Goal: Transaction & Acquisition: Purchase product/service

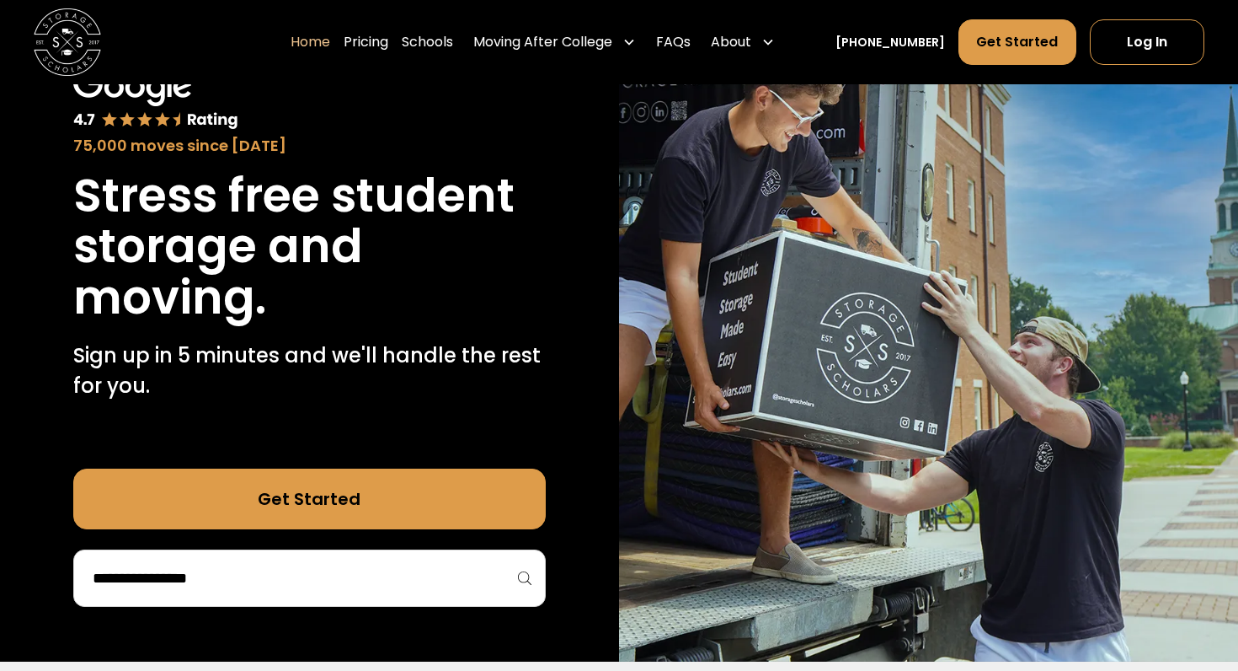
scroll to position [193, 0]
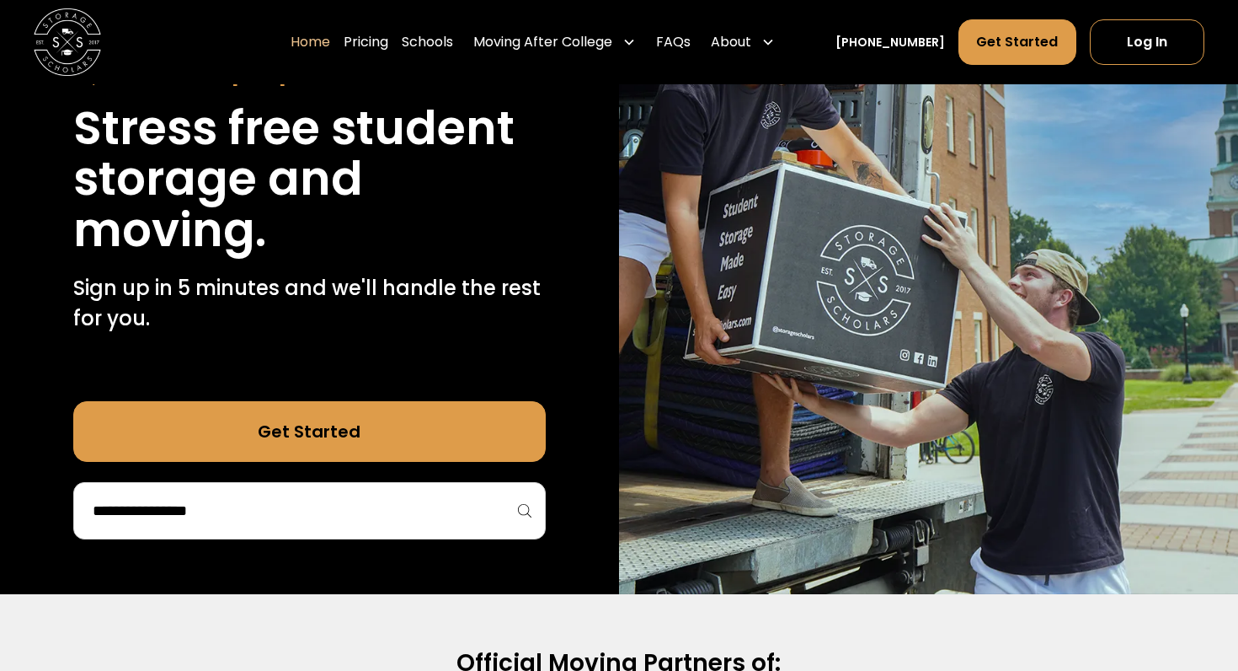
click at [356, 524] on input "search" at bounding box center [309, 510] width 437 height 29
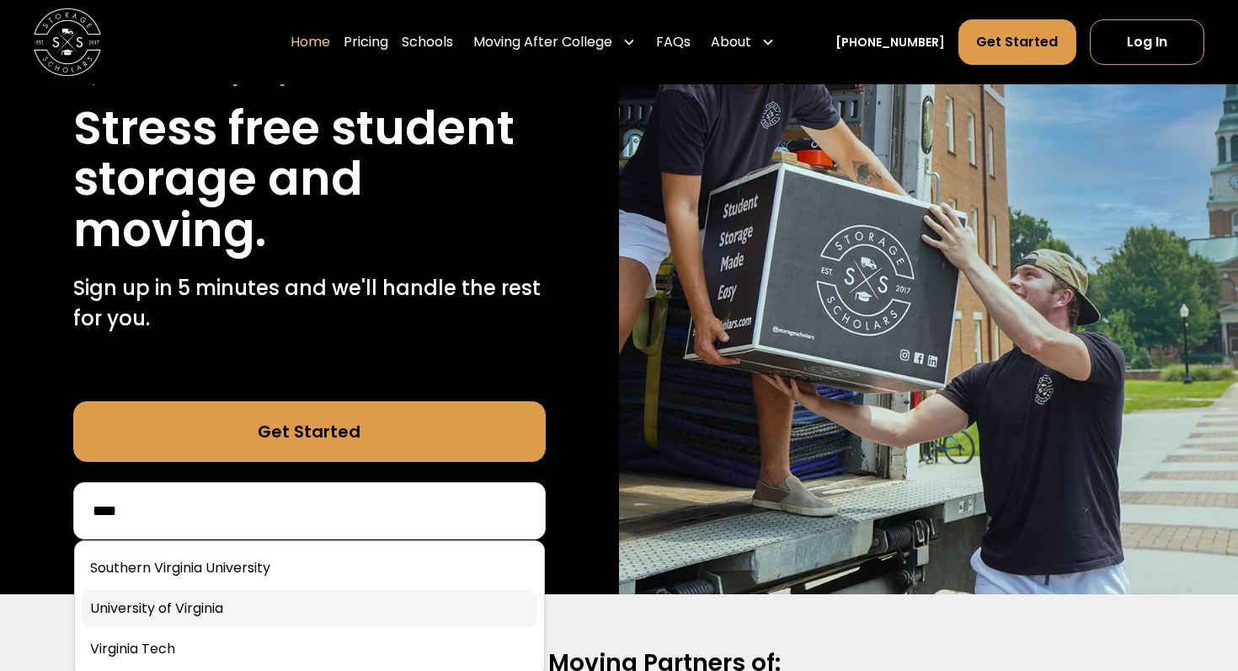
type input "****"
click at [270, 604] on link at bounding box center [310, 608] width 456 height 37
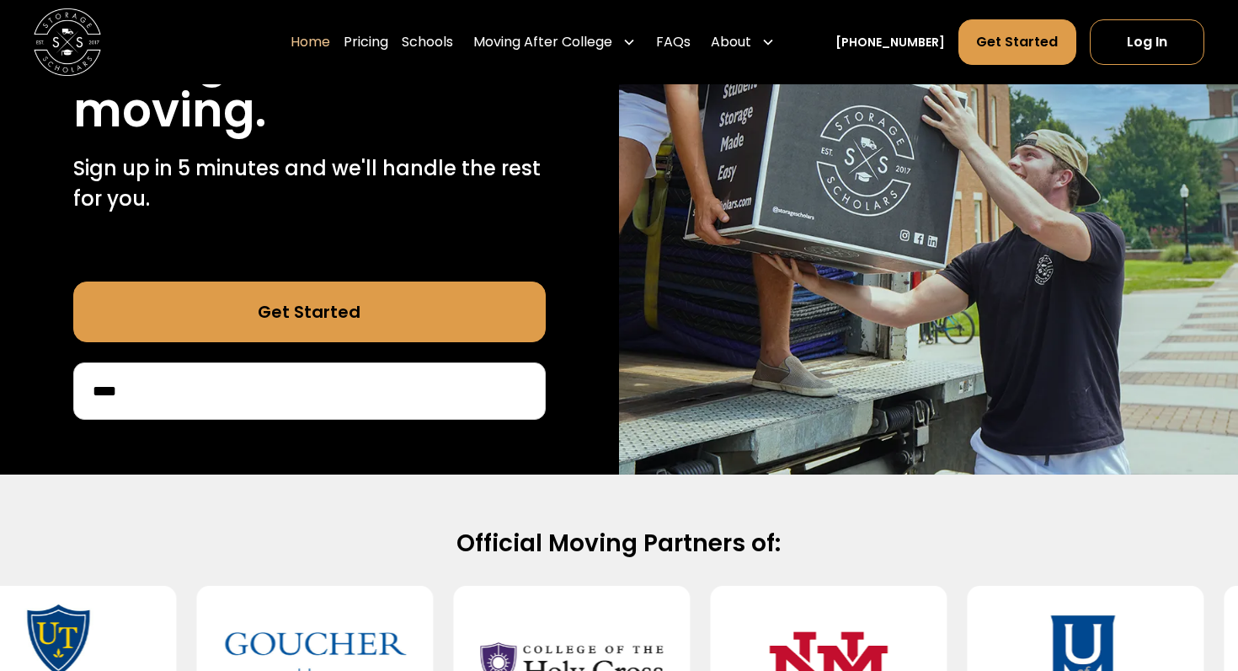
scroll to position [327, 0]
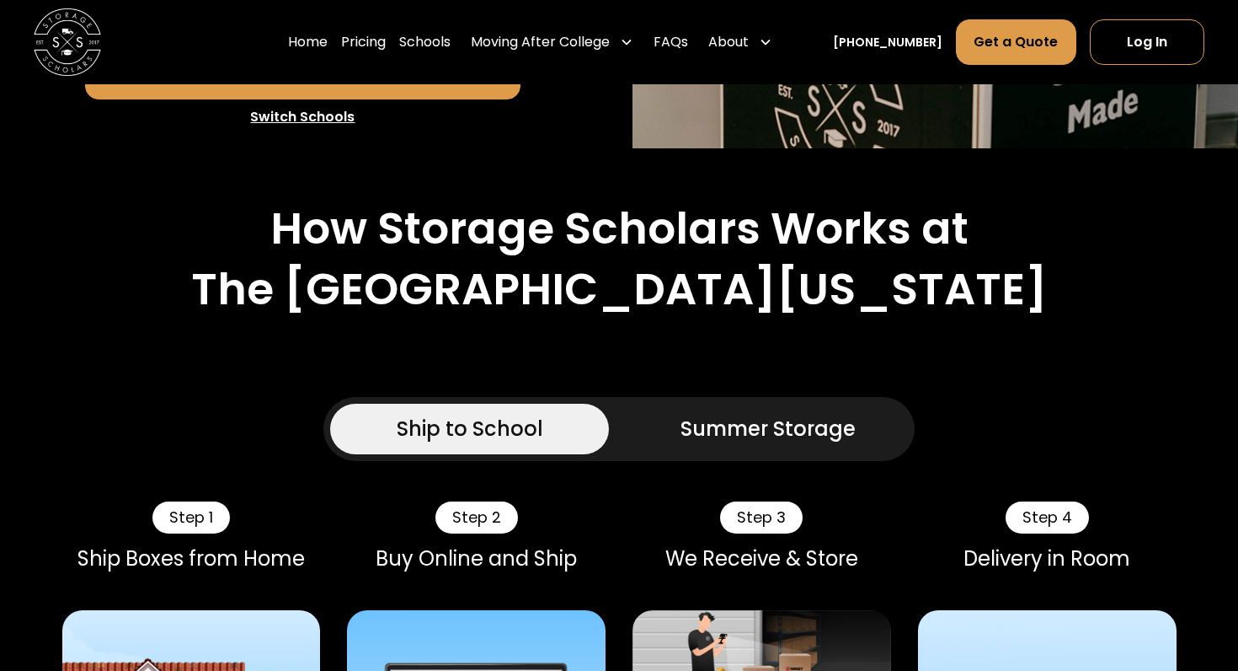
scroll to position [758, 0]
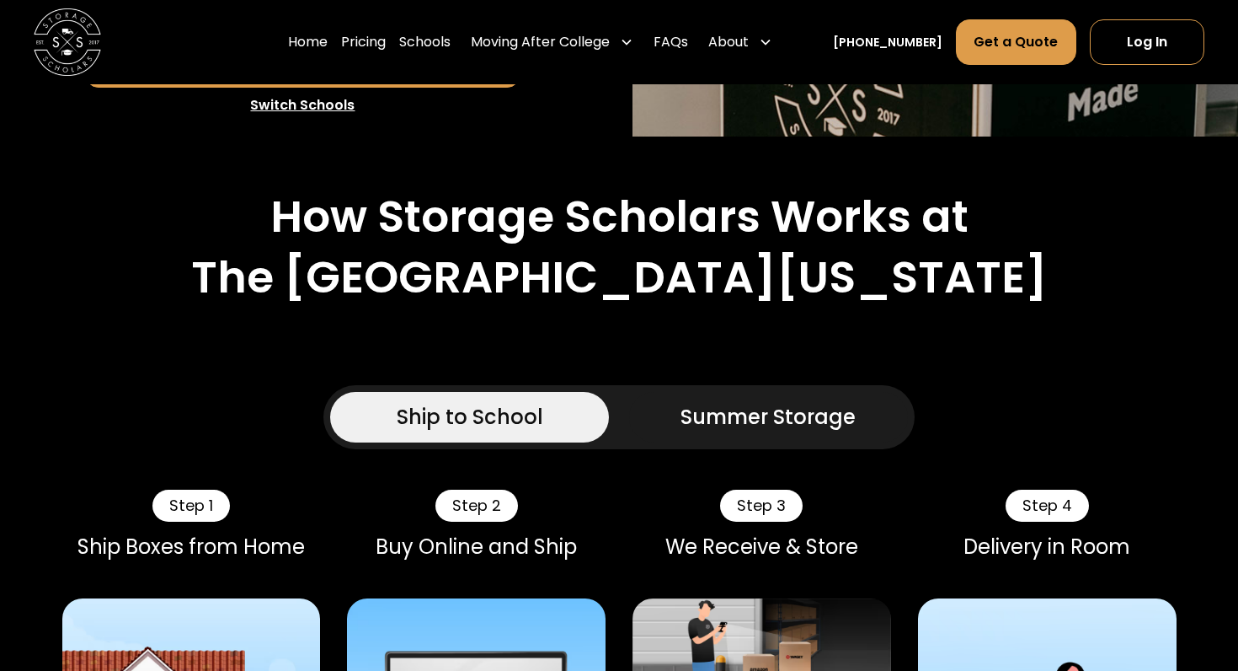
click at [767, 402] on div "Summer Storage" at bounding box center [768, 417] width 175 height 30
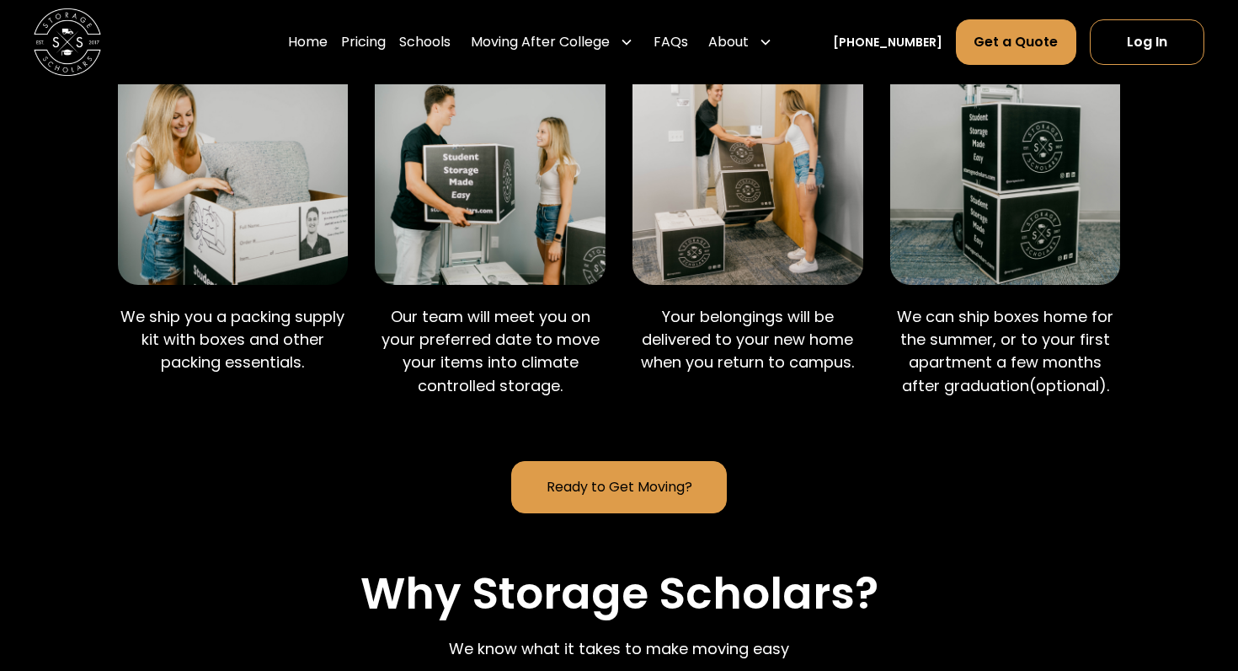
scroll to position [1335, 0]
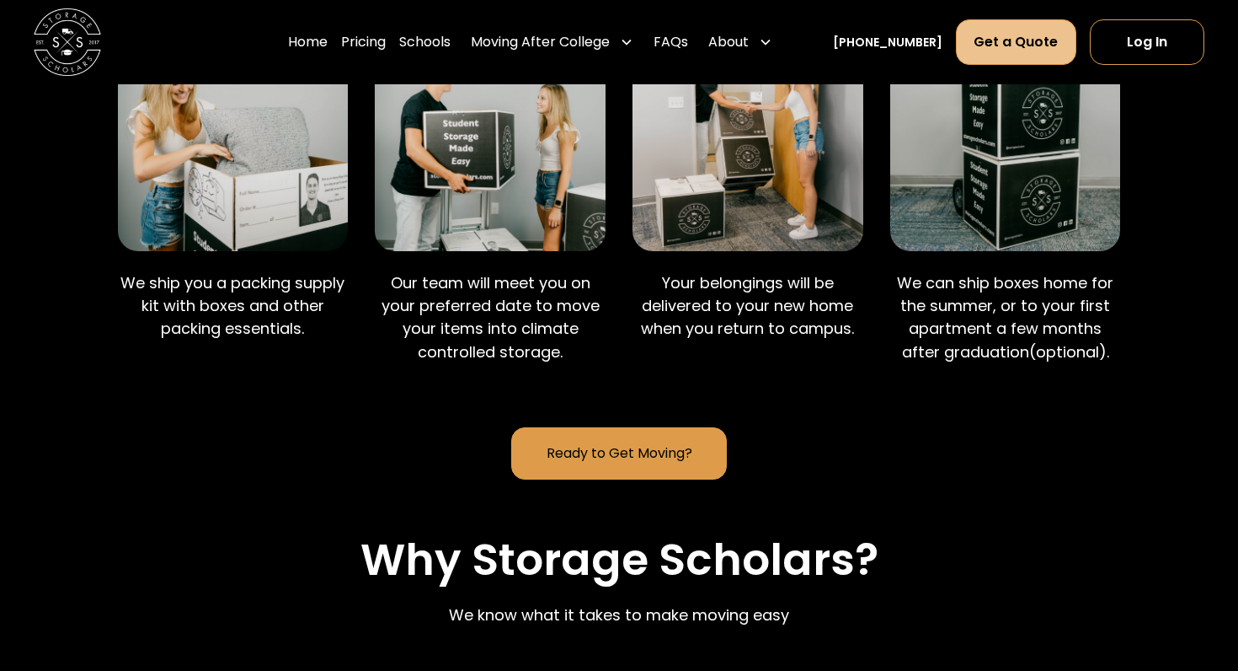
click at [1000, 56] on link "Get a Quote" at bounding box center [1016, 41] width 120 height 45
